Goal: Information Seeking & Learning: Learn about a topic

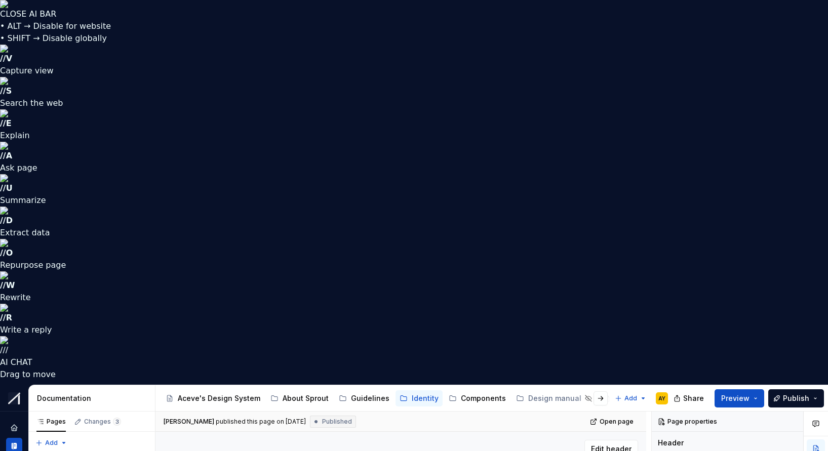
scroll to position [1, 0]
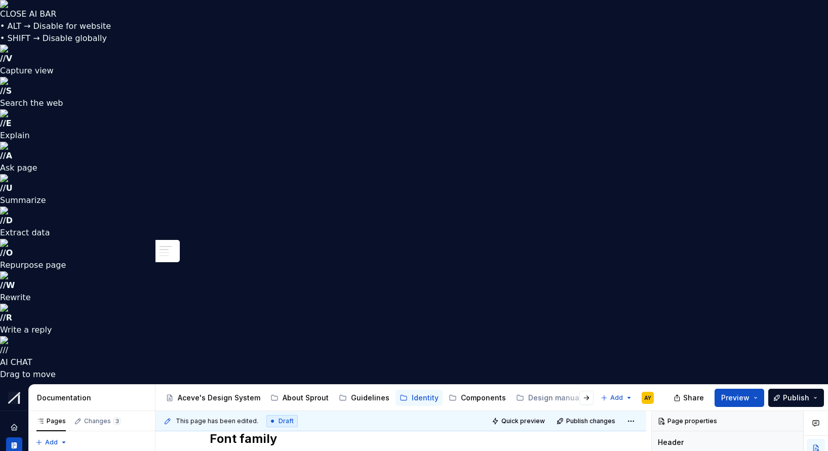
scroll to position [171, 0]
click at [736, 393] on span "Preview" at bounding box center [735, 398] width 28 height 10
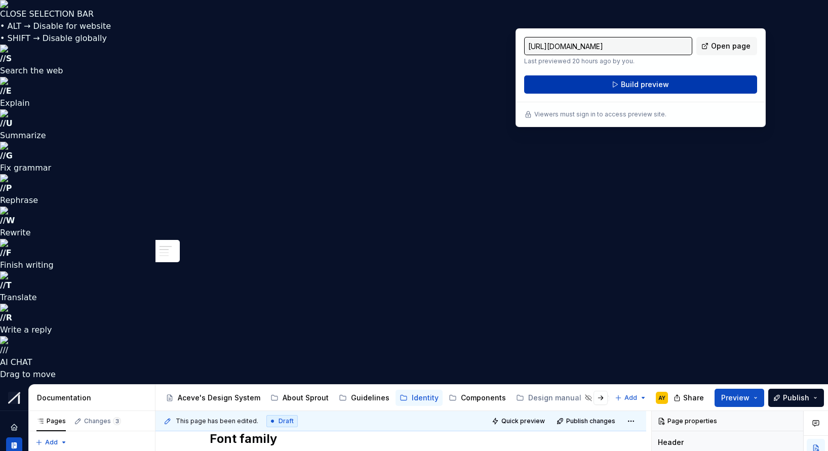
type textarea "*"
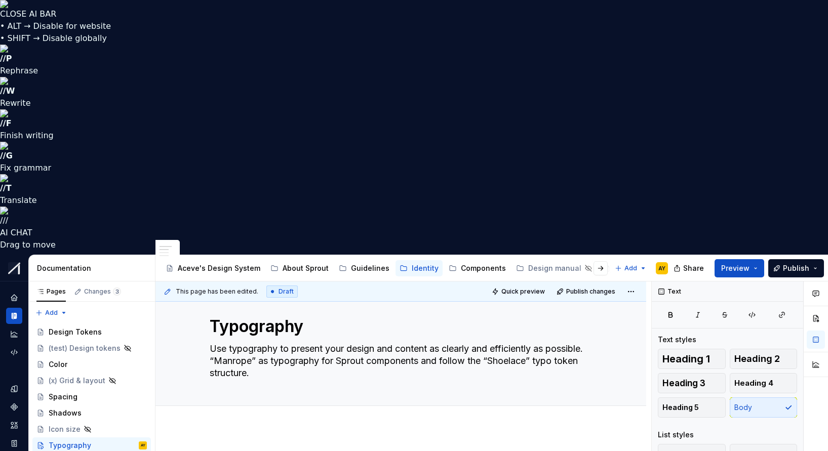
scroll to position [11, 0]
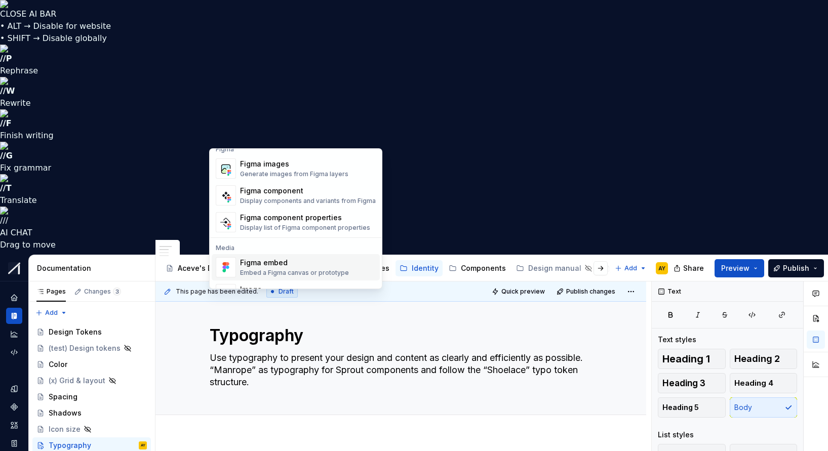
scroll to position [30, 0]
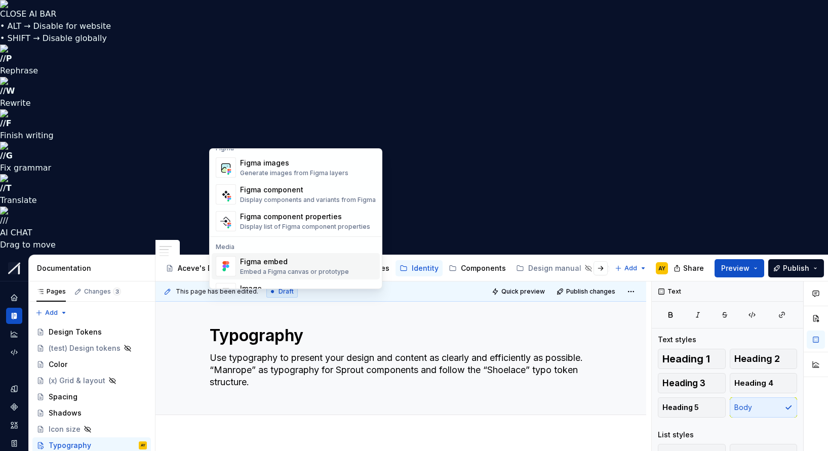
scroll to position [0, 0]
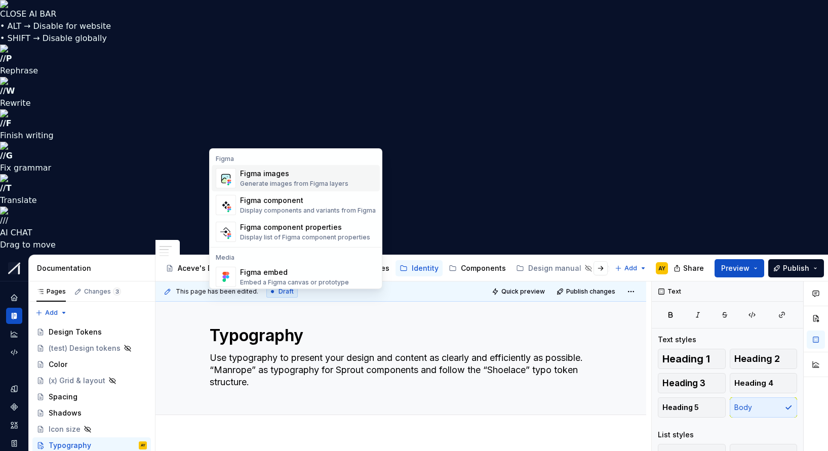
click at [288, 176] on div "Figma images" at bounding box center [294, 174] width 108 height 10
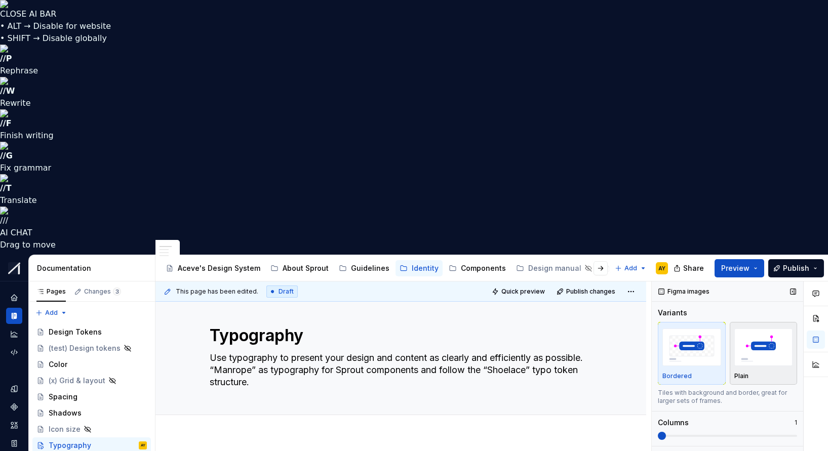
click at [750, 372] on div "Plain" at bounding box center [763, 376] width 59 height 8
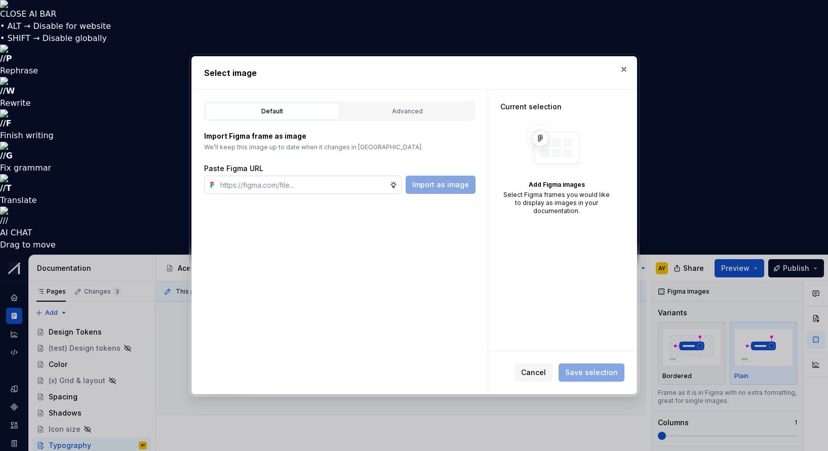
click at [258, 191] on input "text" at bounding box center [302, 185] width 173 height 18
click at [303, 184] on input "text" at bounding box center [302, 185] width 173 height 18
click at [410, 115] on div "Advanced" at bounding box center [407, 111] width 127 height 10
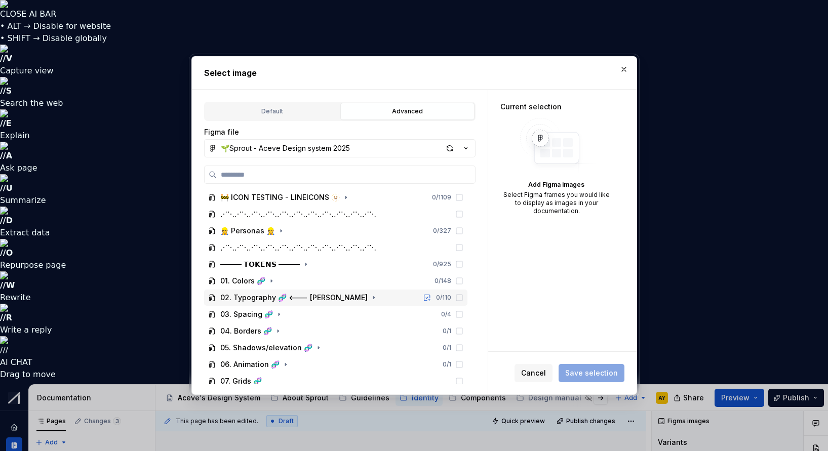
scroll to position [96, 0]
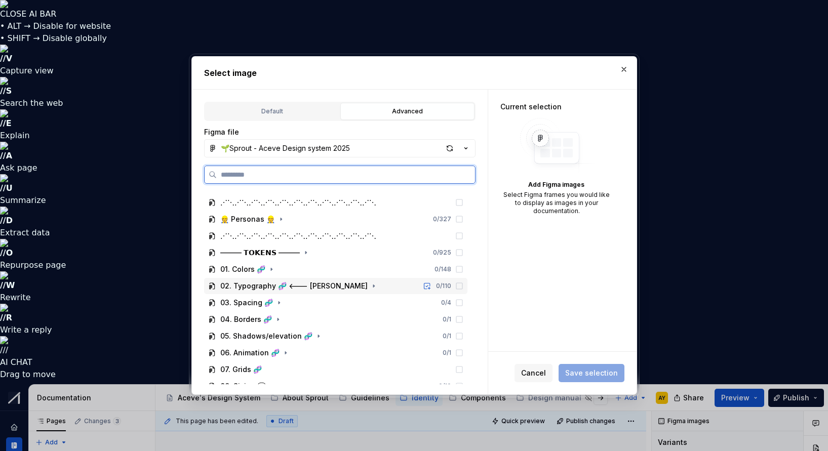
click at [255, 291] on div "02. Typography 🧬 <--- [PERSON_NAME] 0 / 110" at bounding box center [335, 286] width 263 height 16
click at [242, 305] on div "tokens" at bounding box center [242, 303] width 24 height 10
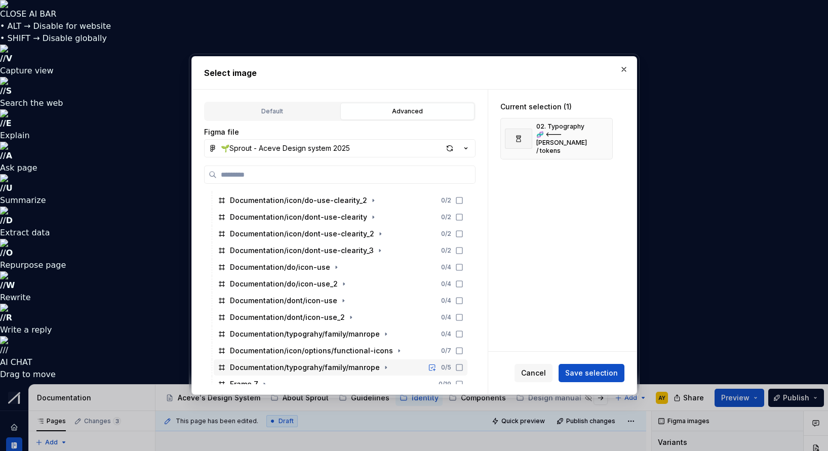
scroll to position [284, 0]
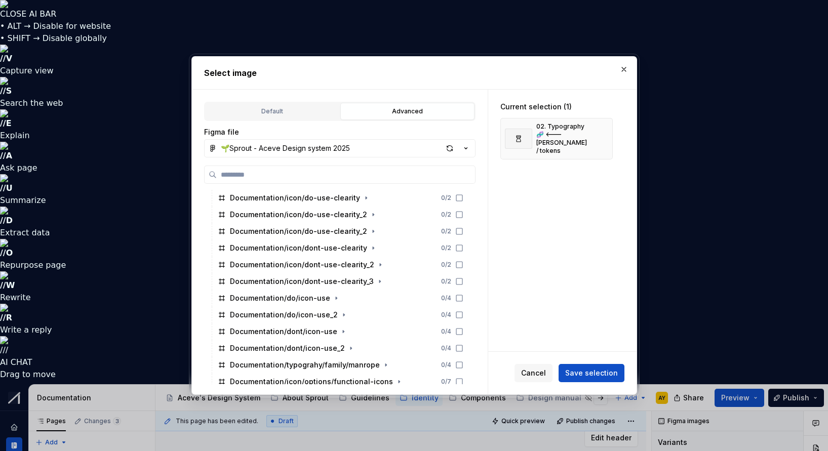
click at [621, 67] on button "button" at bounding box center [624, 69] width 14 height 14
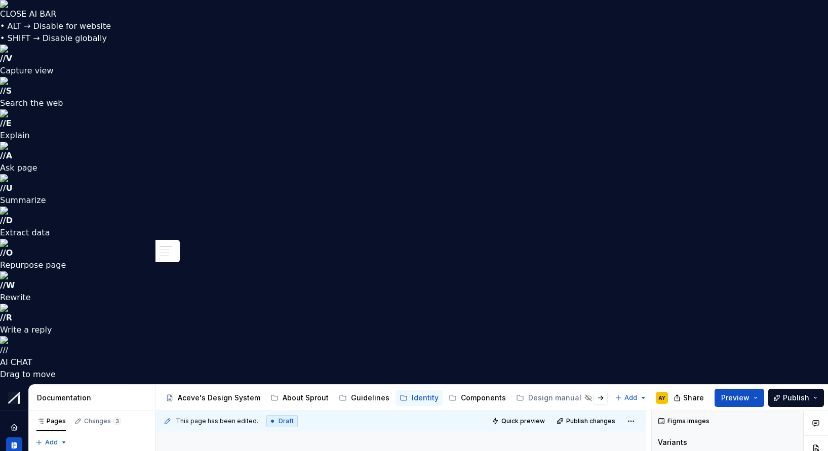
type textarea "*"
